Goal: Navigation & Orientation: Find specific page/section

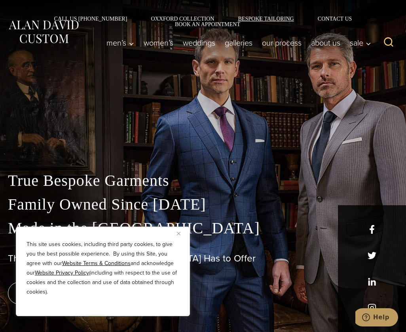
click at [226, 18] on link "Bespoke Tailoring" at bounding box center [266, 19] width 80 height 6
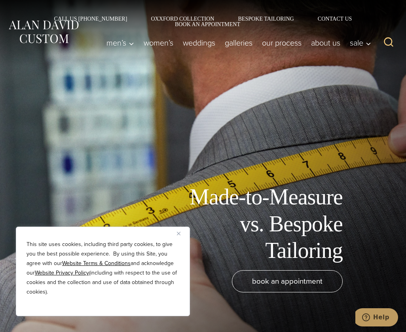
click at [178, 231] on button "Close" at bounding box center [182, 234] width 10 height 10
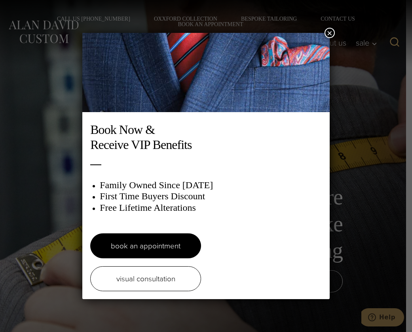
click at [325, 33] on button "×" at bounding box center [330, 33] width 10 height 10
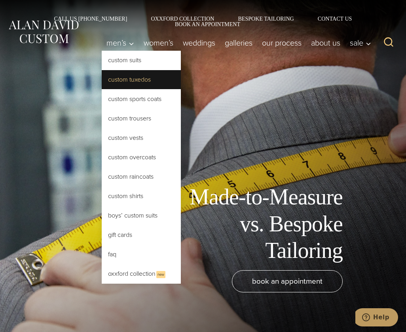
click at [140, 77] on link "Custom Tuxedos" at bounding box center [141, 79] width 79 height 19
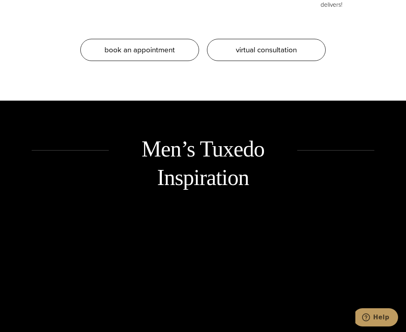
scroll to position [1228, 0]
